Goal: Information Seeking & Learning: Learn about a topic

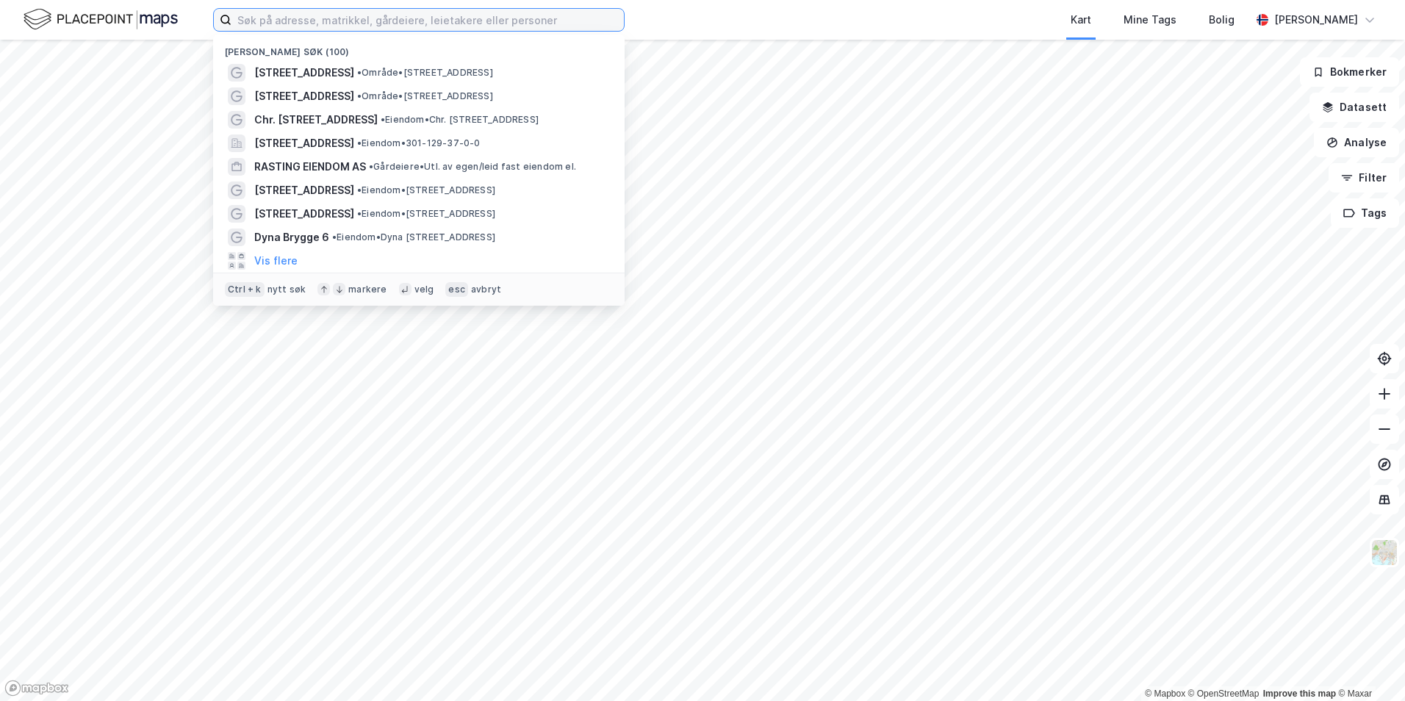
click at [392, 25] on input at bounding box center [427, 20] width 392 height 22
